Goal: Information Seeking & Learning: Learn about a topic

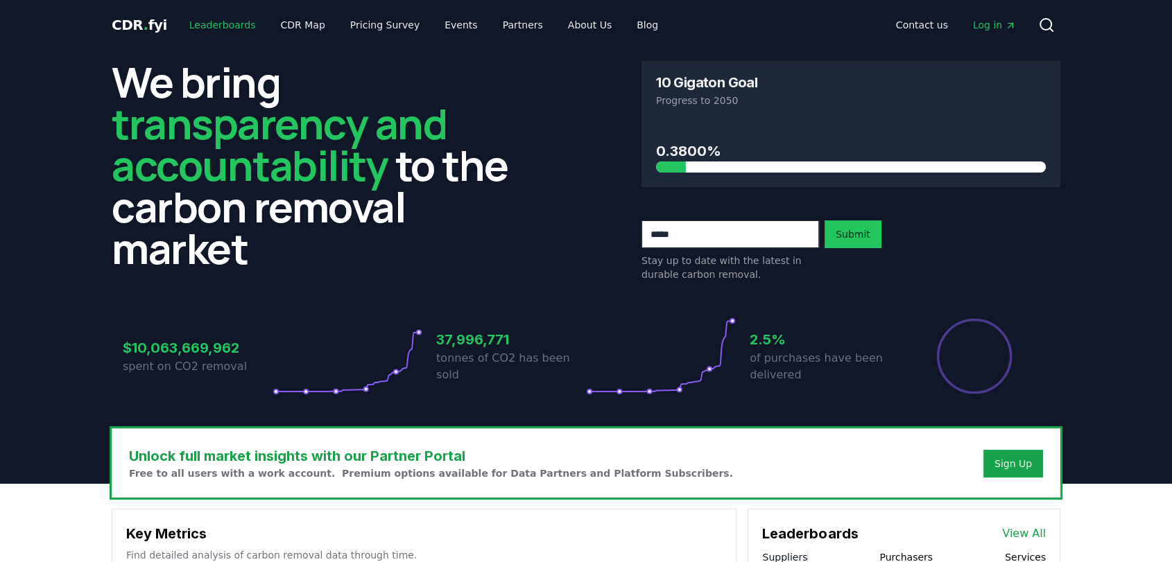
click at [225, 24] on link "Leaderboards" at bounding box center [222, 24] width 89 height 25
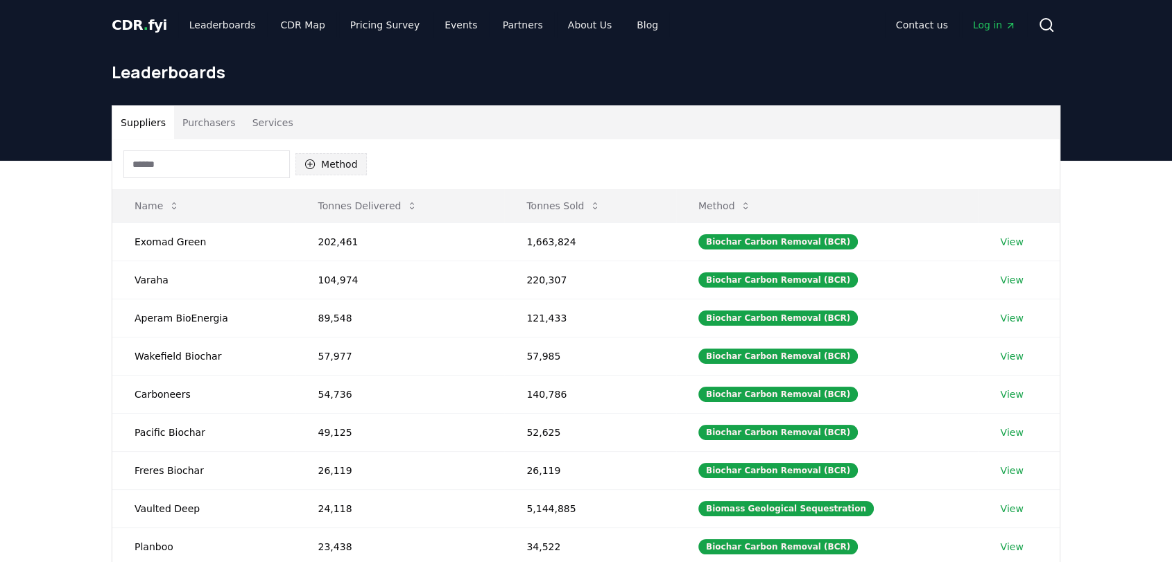
click at [311, 159] on icon "button" at bounding box center [309, 164] width 11 height 11
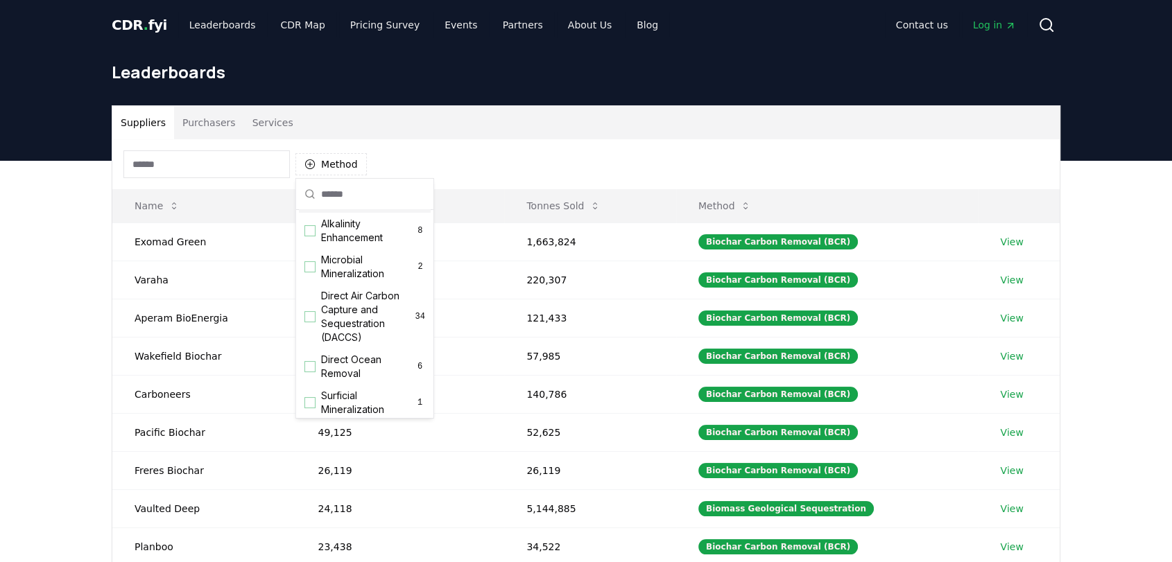
scroll to position [308, 0]
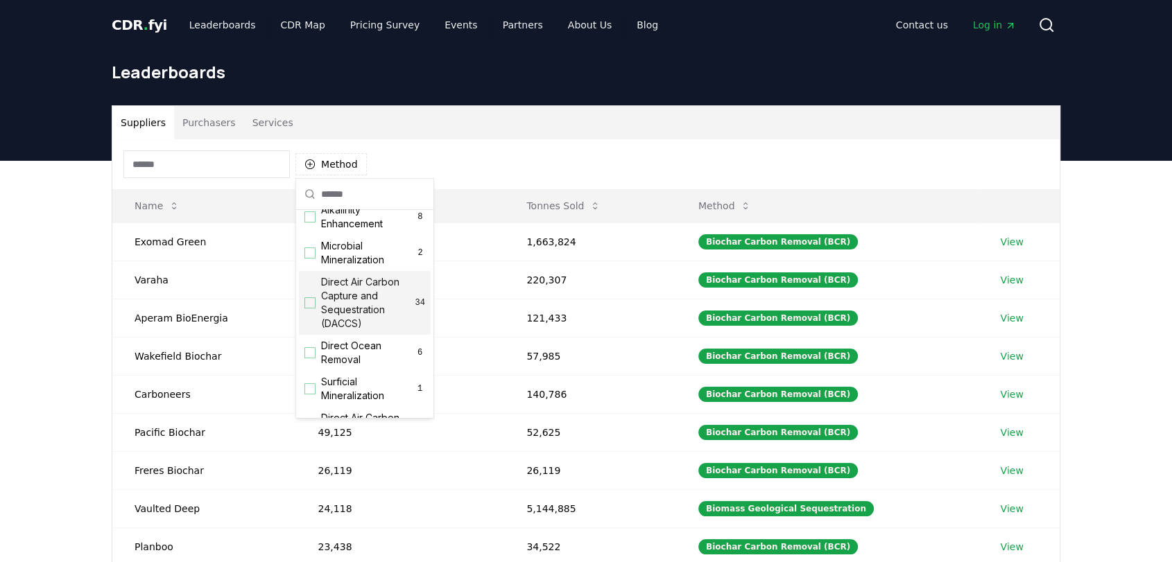
click at [310, 322] on div "Direct Air Carbon Capture and Sequestration (DACCS) 34" at bounding box center [365, 303] width 132 height 64
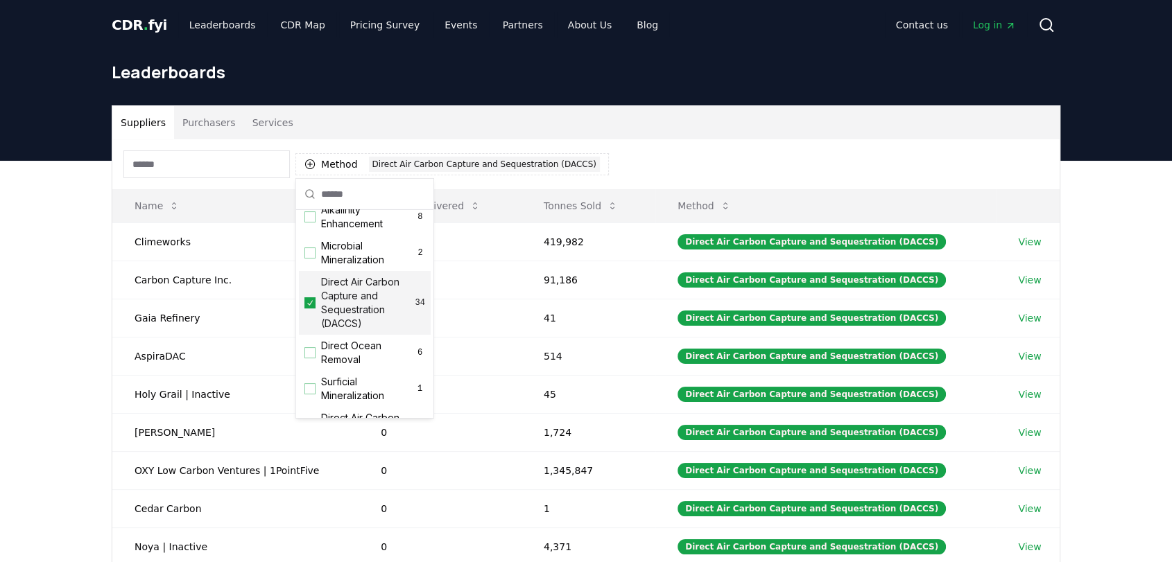
click at [760, 141] on div "Method 1 Direct Air Carbon Capture and Sequestration (DACCS)" at bounding box center [585, 164] width 947 height 50
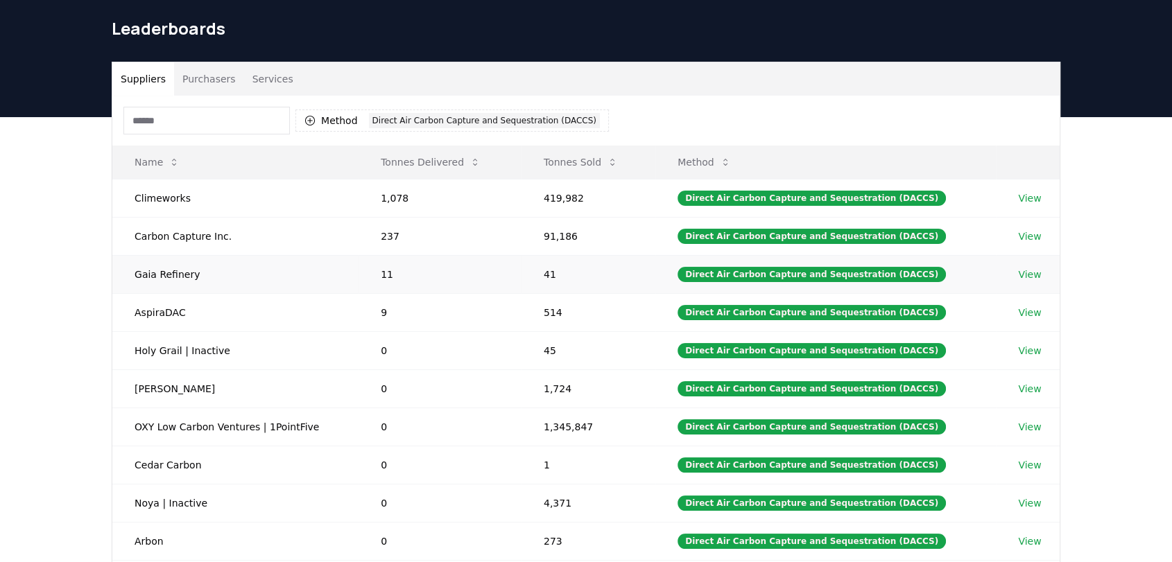
scroll to position [77, 0]
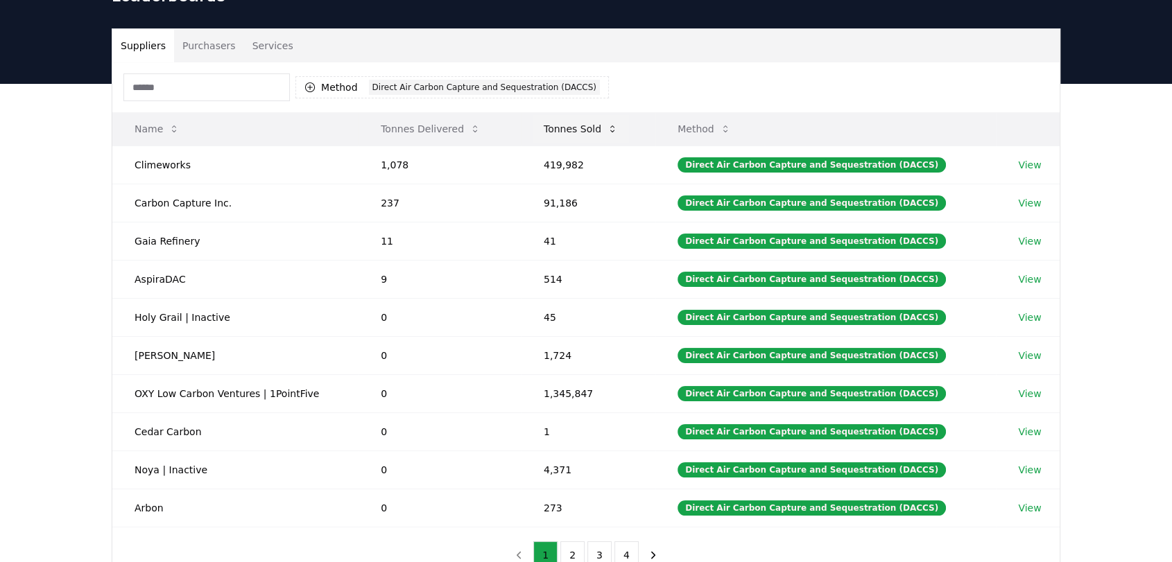
click at [577, 123] on button "Tonnes Sold" at bounding box center [580, 129] width 96 height 28
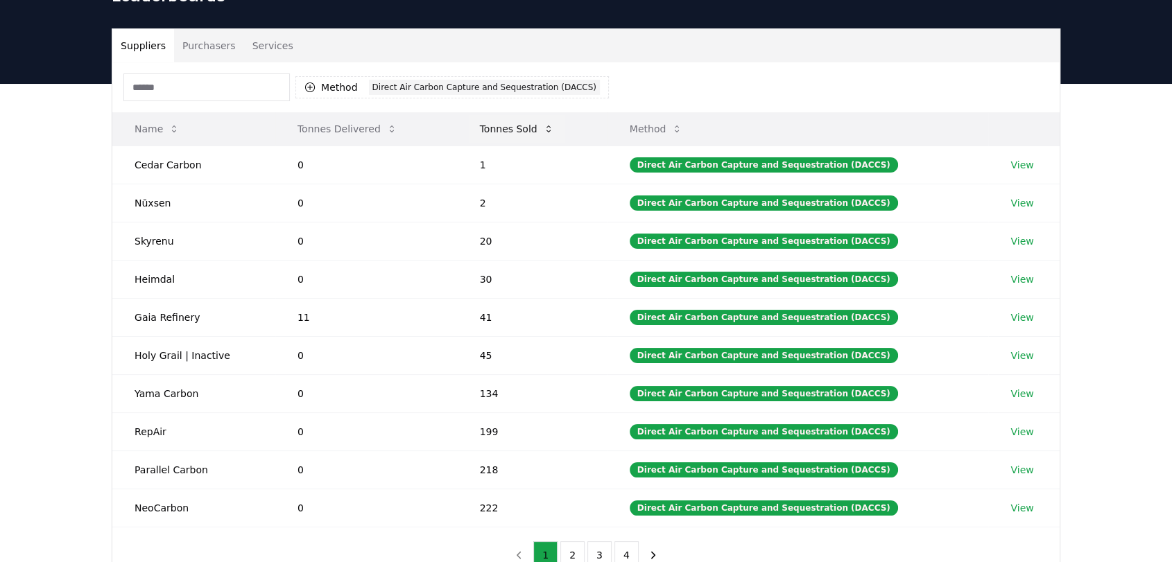
click at [541, 134] on button "Tonnes Sold" at bounding box center [517, 129] width 96 height 28
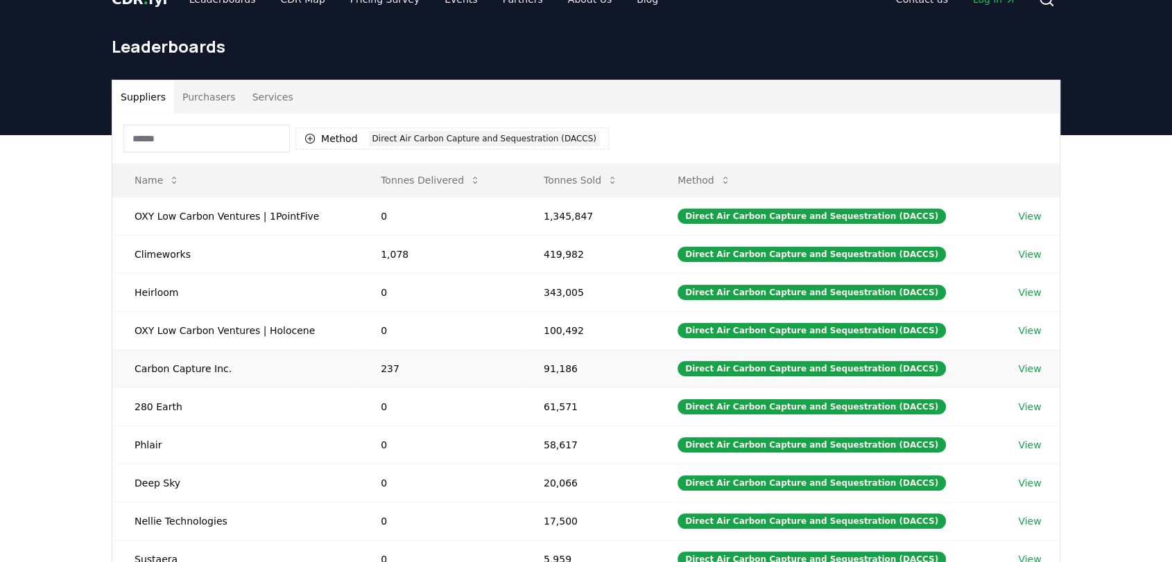
scroll to position [0, 0]
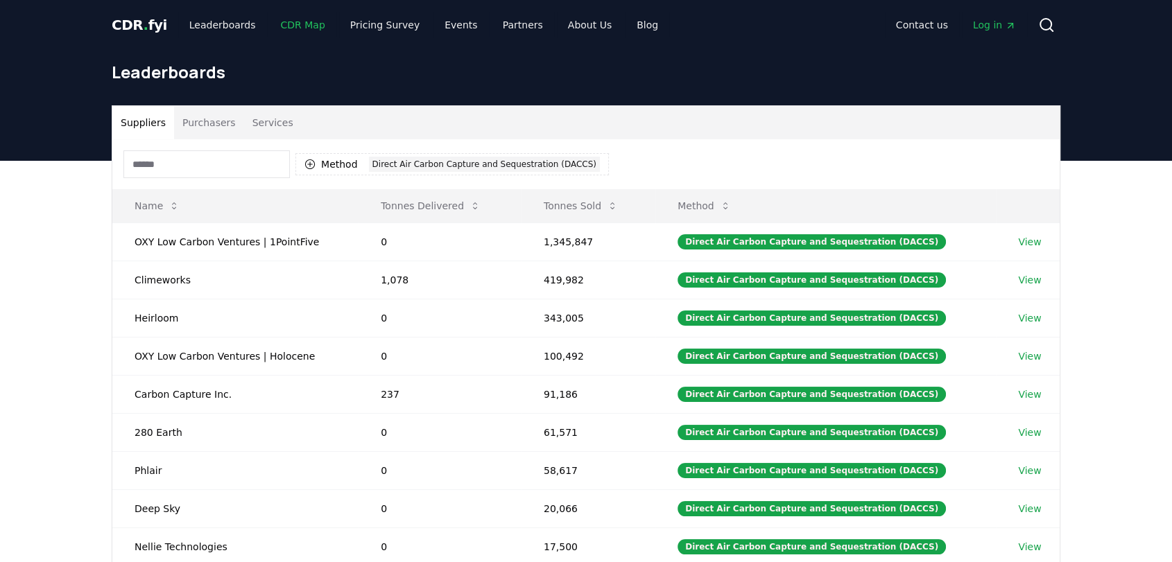
click at [294, 28] on link "CDR Map" at bounding box center [303, 24] width 67 height 25
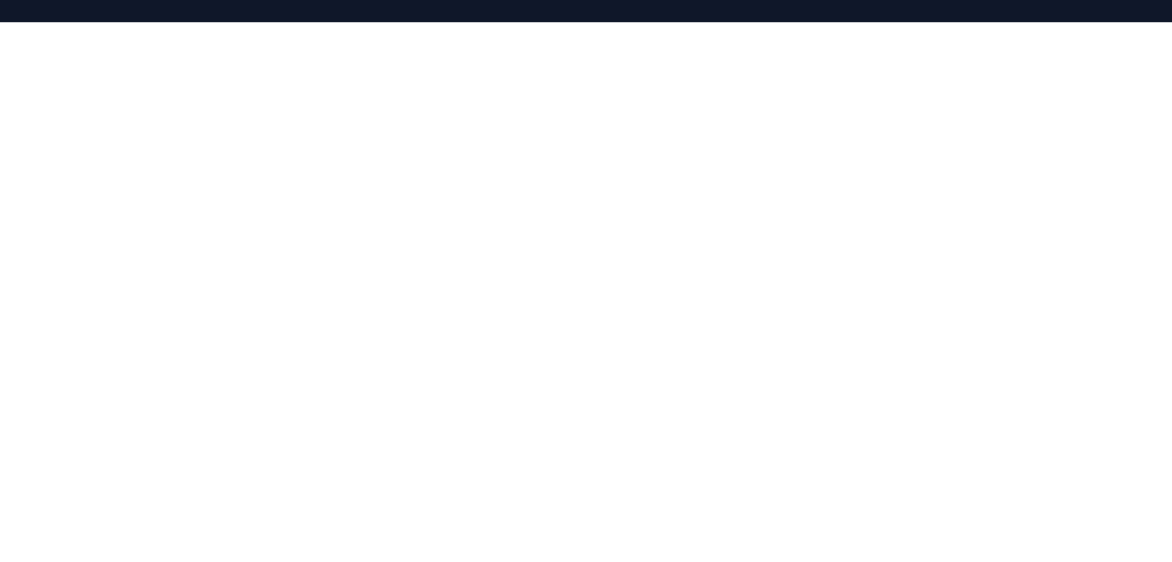
scroll to position [272, 0]
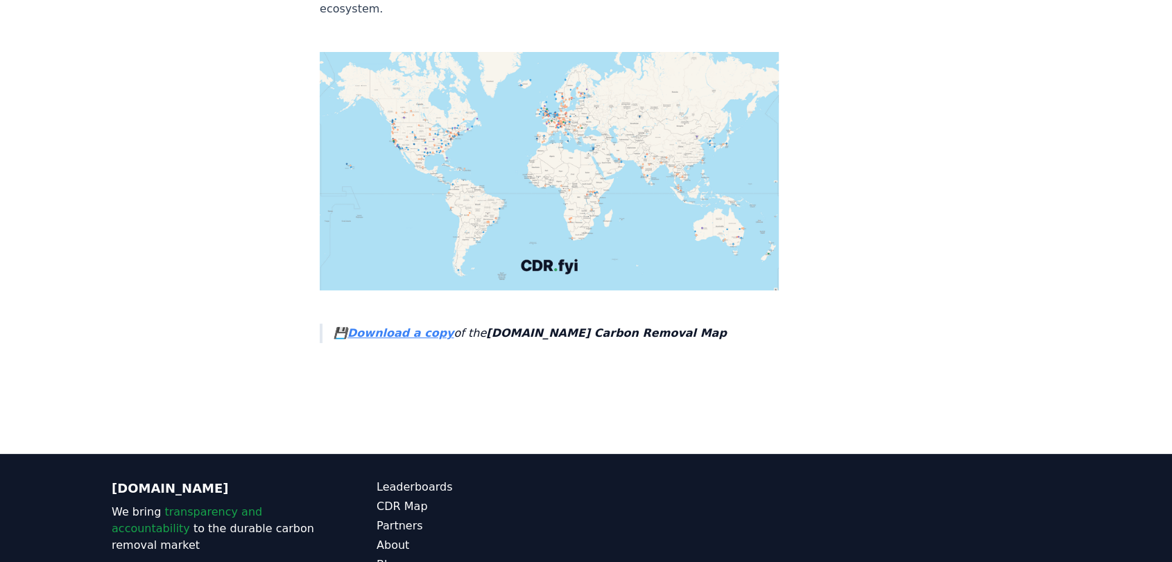
scroll to position [5516, 0]
